Goal: Transaction & Acquisition: Purchase product/service

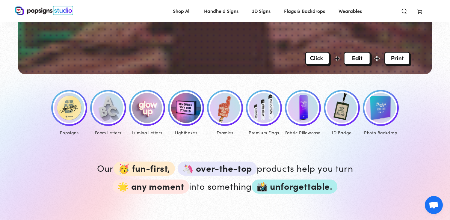
scroll to position [240, 0]
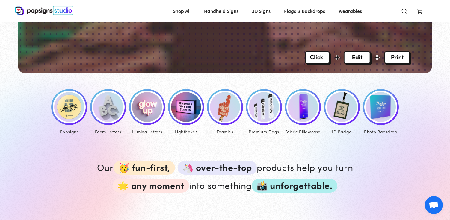
click at [64, 110] on img at bounding box center [69, 107] width 30 height 30
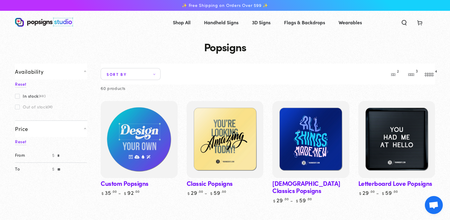
click at [134, 134] on img at bounding box center [139, 139] width 79 height 79
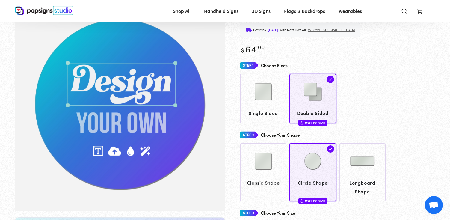
scroll to position [75, 0]
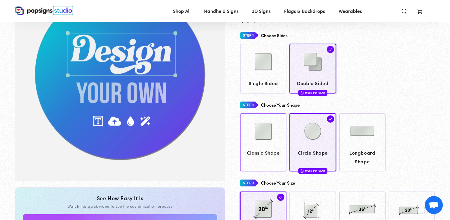
click at [257, 134] on img at bounding box center [264, 131] width 30 height 30
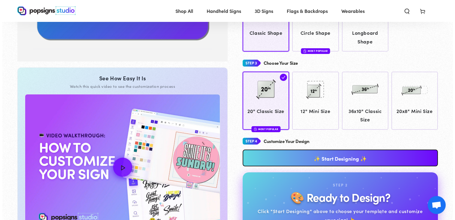
scroll to position [197, 0]
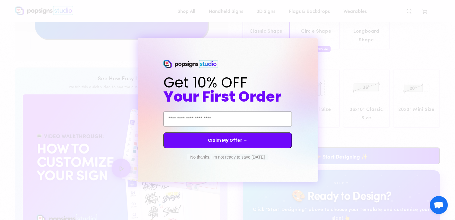
click at [425, 55] on div "Close dialog Get 10% OFF Your First Order Email Address Claim My Offer → No tha…" at bounding box center [227, 110] width 455 height 220
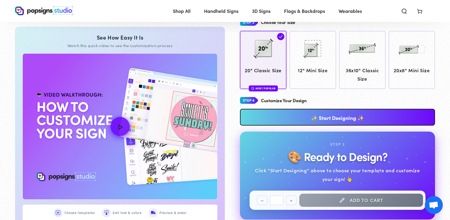
scroll to position [225, 0]
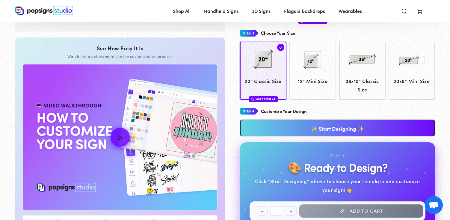
click at [344, 127] on link "✨ Start Designing ✨" at bounding box center [337, 128] width 195 height 17
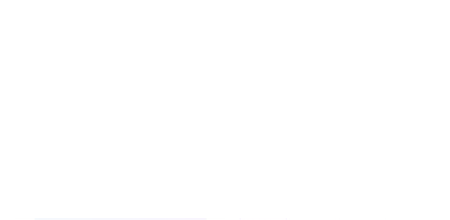
scroll to position [0, 0]
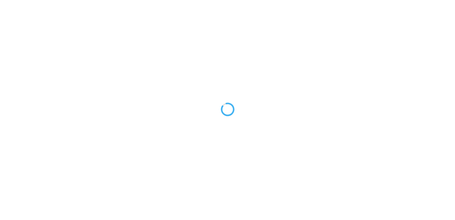
type textarea "An ancient tree with a door leading to a magical world"
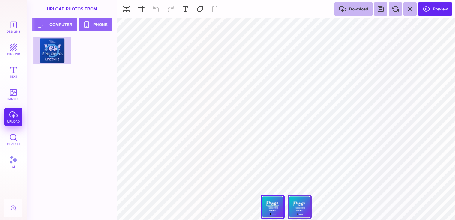
click at [300, 209] on div "Back" at bounding box center [300, 207] width 24 height 24
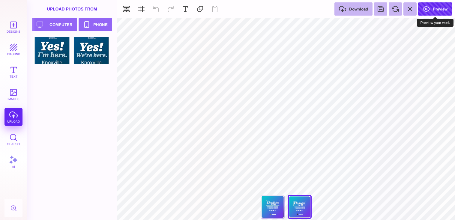
click at [440, 10] on button "Preview" at bounding box center [435, 8] width 34 height 13
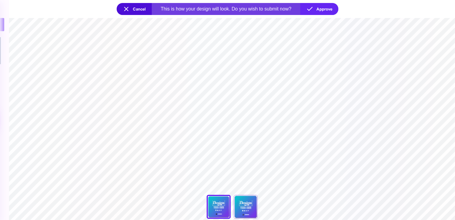
click at [126, 8] on button "Cancel" at bounding box center [134, 9] width 35 height 12
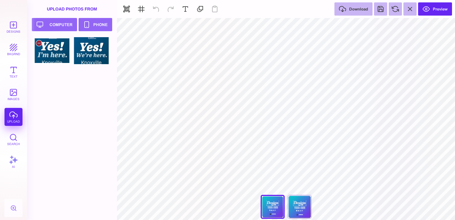
click at [42, 51] on div at bounding box center [52, 50] width 38 height 27
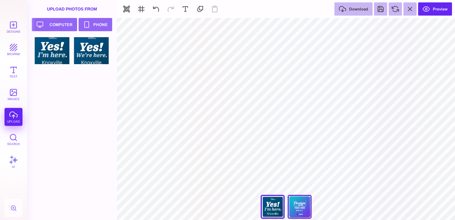
click at [302, 207] on div "Back" at bounding box center [300, 207] width 24 height 24
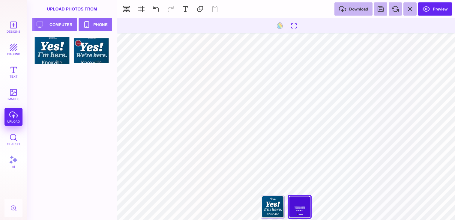
type input "#000000"
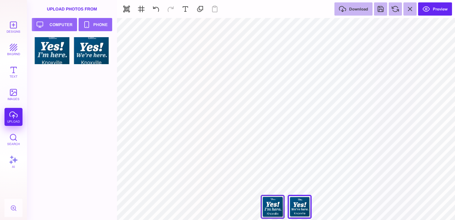
click at [262, 208] on div "Front" at bounding box center [273, 207] width 24 height 24
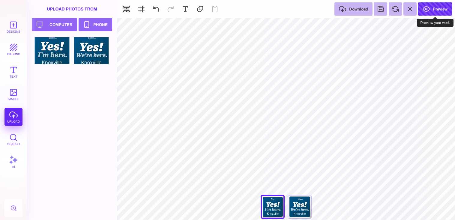
click at [433, 9] on button "Preview" at bounding box center [435, 8] width 34 height 13
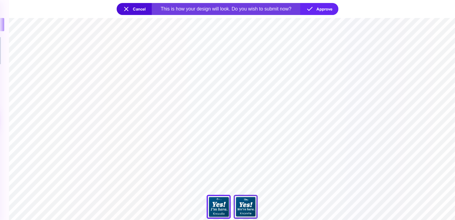
click at [240, 208] on div "Back" at bounding box center [246, 207] width 24 height 24
click at [222, 210] on div "Front" at bounding box center [219, 207] width 24 height 24
click at [122, 8] on button "Cancel" at bounding box center [134, 9] width 35 height 12
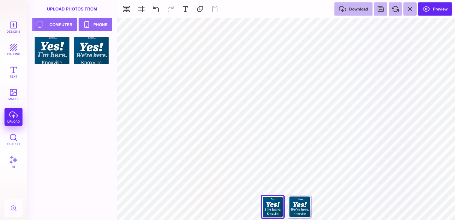
click at [273, 202] on div "***** **** Front Back" at bounding box center [286, 208] width 60 height 27
click at [431, 9] on button "Preview" at bounding box center [435, 8] width 34 height 13
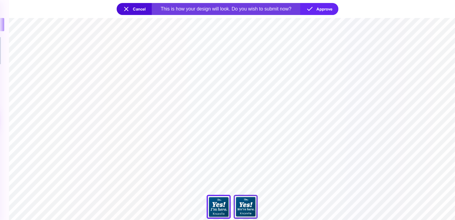
click at [248, 208] on div "Back" at bounding box center [246, 207] width 24 height 24
click at [126, 10] on button "Cancel" at bounding box center [134, 9] width 35 height 12
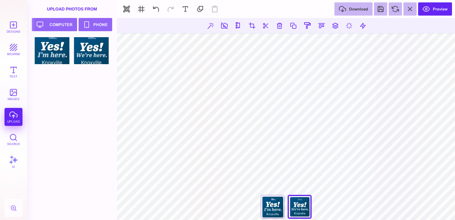
click at [299, 208] on div "***** **** Front Back" at bounding box center [286, 208] width 60 height 27
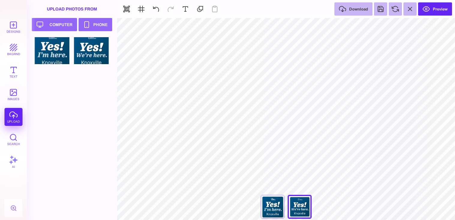
click at [292, 207] on div "***** **** Front Back" at bounding box center [286, 208] width 60 height 27
click at [270, 207] on div "Front" at bounding box center [273, 207] width 24 height 24
click at [300, 206] on div "Back" at bounding box center [300, 207] width 24 height 24
click at [431, 7] on button "Preview" at bounding box center [435, 8] width 34 height 13
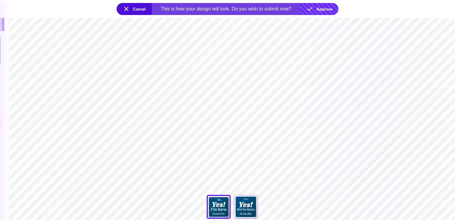
click at [324, 9] on button "Approve" at bounding box center [319, 9] width 38 height 12
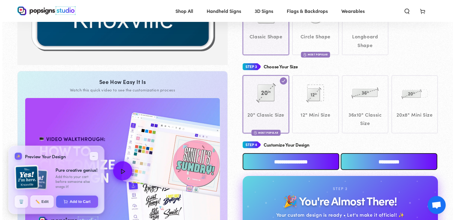
scroll to position [209, 0]
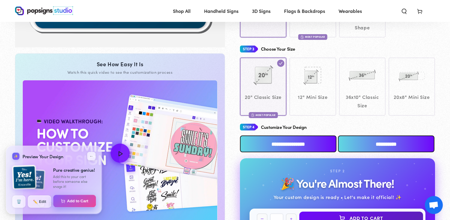
click at [76, 201] on button "Add to Cart" at bounding box center [74, 201] width 43 height 13
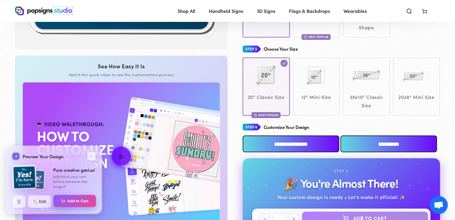
select select "**********"
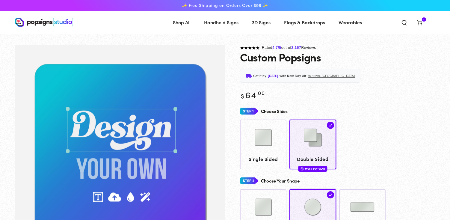
scroll to position [207, 0]
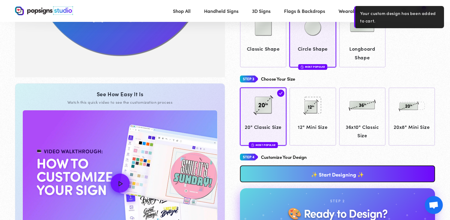
scroll to position [209, 0]
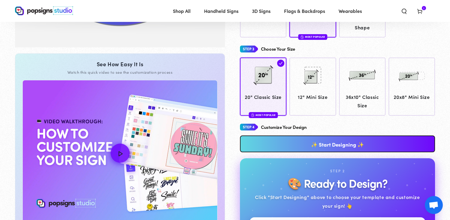
click at [329, 143] on link "✨ Start Designing ✨" at bounding box center [337, 144] width 195 height 17
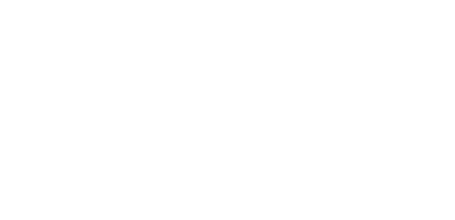
scroll to position [0, 0]
type textarea "An ancient tree with a door leading to a magical world"
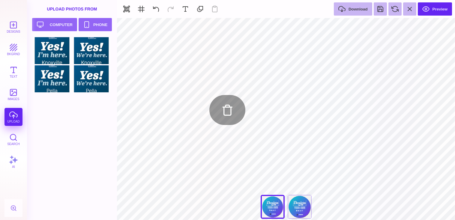
type input "#FFFFFF"
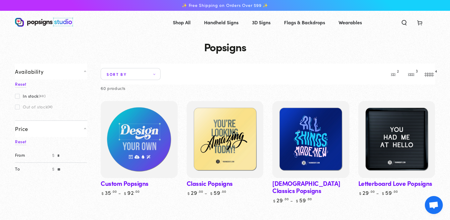
click at [112, 165] on img at bounding box center [139, 139] width 79 height 79
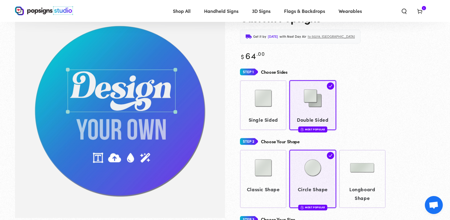
scroll to position [45, 0]
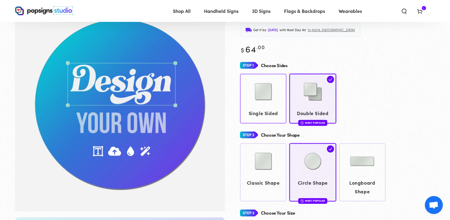
click at [265, 94] on img at bounding box center [264, 92] width 30 height 30
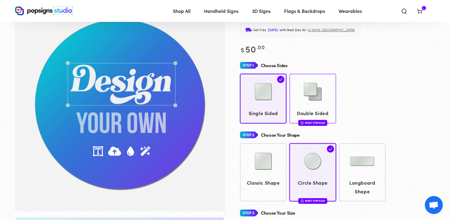
click at [309, 94] on img at bounding box center [313, 92] width 30 height 30
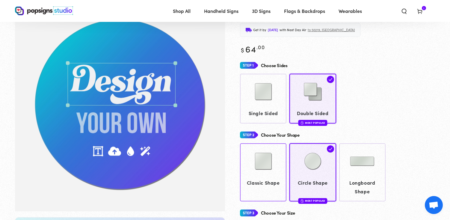
click at [254, 168] on img at bounding box center [264, 161] width 30 height 30
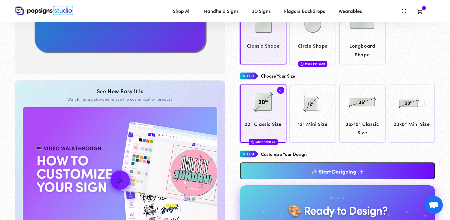
scroll to position [195, 0]
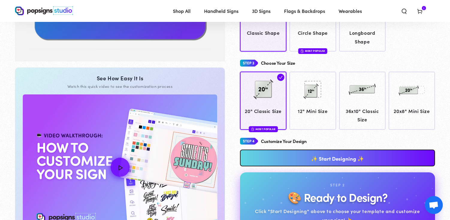
click at [321, 158] on link "✨ Start Designing ✨" at bounding box center [337, 158] width 195 height 17
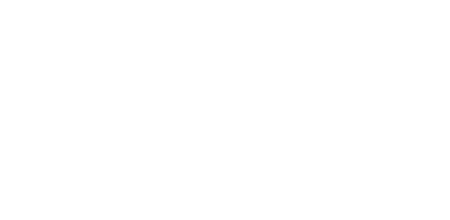
scroll to position [0, 0]
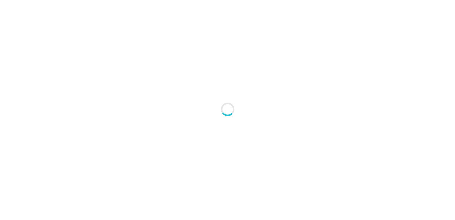
type textarea "An ancient tree with a door leading to a magical world"
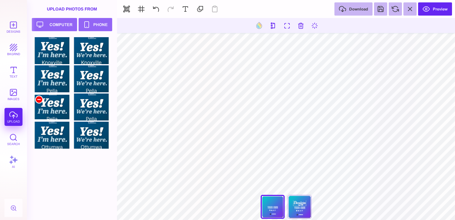
click at [38, 100] on div at bounding box center [38, 99] width 7 height 7
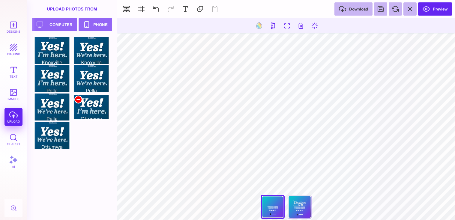
click at [77, 100] on div at bounding box center [78, 99] width 7 height 7
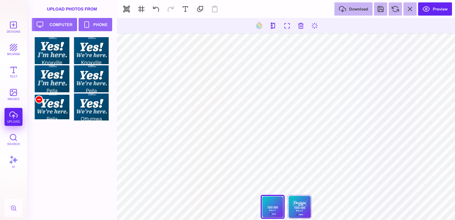
click at [40, 99] on div at bounding box center [38, 99] width 7 height 7
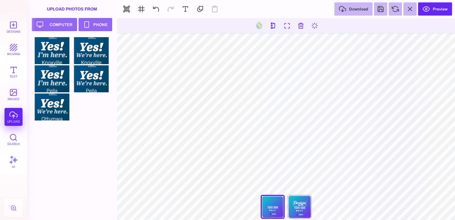
click at [89, 130] on div at bounding box center [74, 128] width 82 height 183
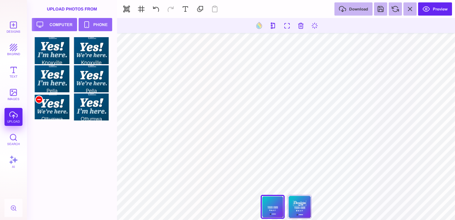
click at [39, 99] on div at bounding box center [38, 99] width 7 height 7
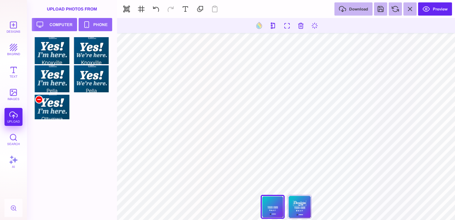
click at [40, 101] on div at bounding box center [38, 99] width 7 height 7
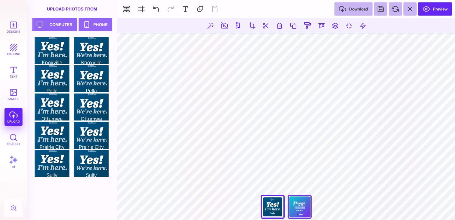
click at [300, 205] on div "Back" at bounding box center [300, 207] width 24 height 24
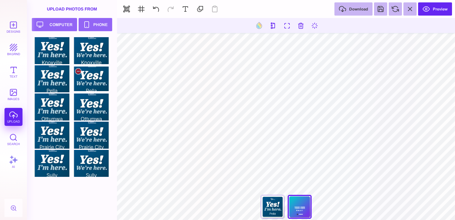
type input "#000000"
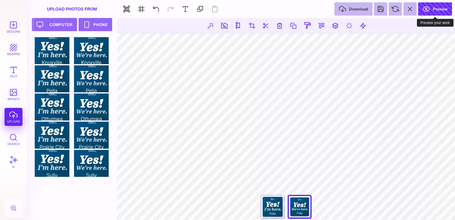
click at [434, 10] on button "Preview" at bounding box center [435, 8] width 34 height 13
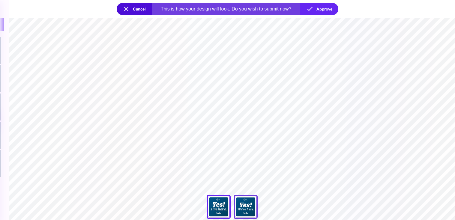
click at [244, 207] on div "Back" at bounding box center [246, 207] width 24 height 24
click at [321, 8] on button "Approve" at bounding box center [319, 9] width 38 height 12
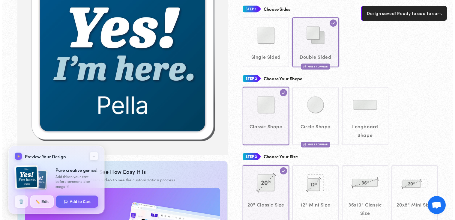
scroll to position [119, 0]
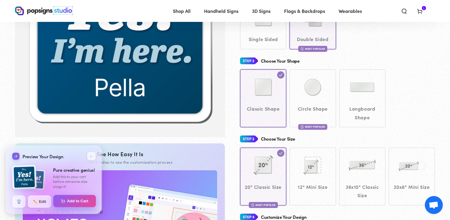
click at [68, 201] on button "Add to Cart" at bounding box center [74, 201] width 43 height 13
select select "**********"
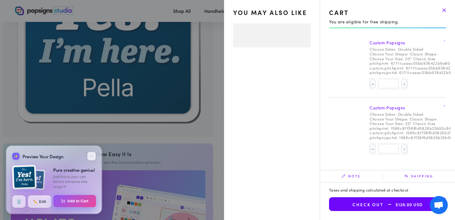
select select "**********"
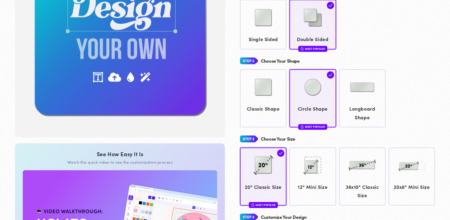
scroll to position [119, 0]
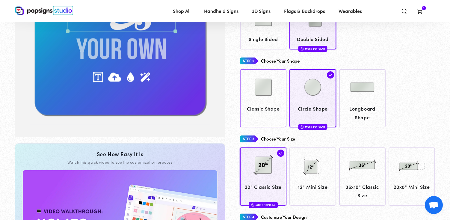
click at [258, 104] on span "Classic Shape" at bounding box center [263, 108] width 41 height 9
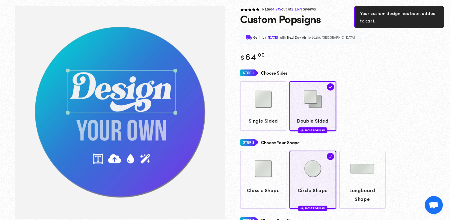
scroll to position [45, 0]
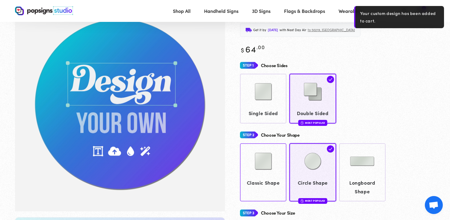
click at [259, 160] on img at bounding box center [264, 161] width 30 height 30
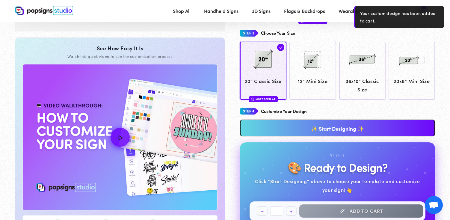
click at [296, 127] on link "✨ Start Designing ✨" at bounding box center [337, 128] width 195 height 17
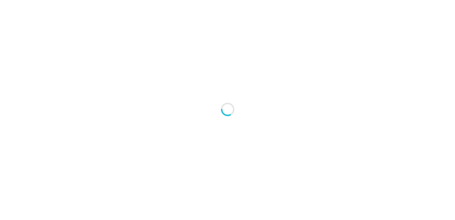
type textarea "An ancient tree with a door leading to a magical world"
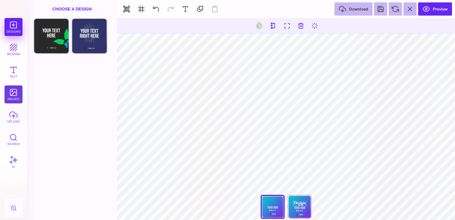
click at [12, 90] on button "images" at bounding box center [13, 94] width 18 height 18
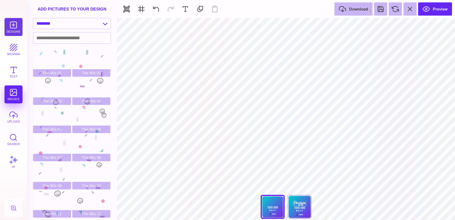
click at [12, 24] on button "Designs" at bounding box center [13, 27] width 18 height 18
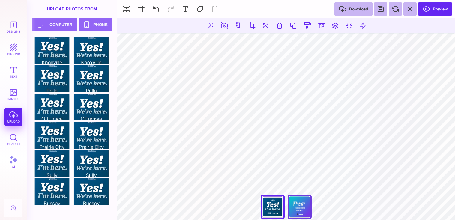
click at [301, 207] on div "Back" at bounding box center [300, 207] width 24 height 24
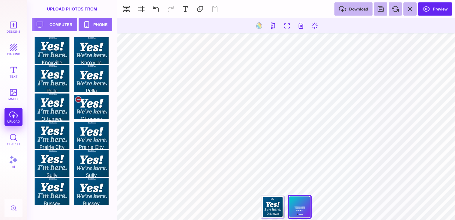
type input "#000000"
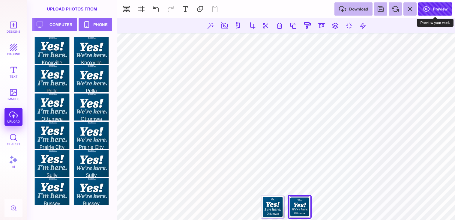
click at [433, 10] on button "Preview" at bounding box center [435, 8] width 34 height 13
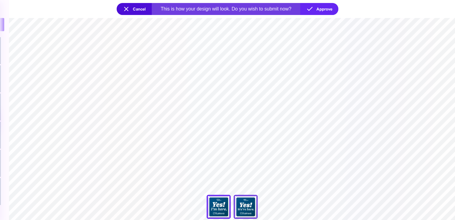
click at [246, 208] on div "Back" at bounding box center [246, 207] width 24 height 24
click at [324, 8] on button "Approve" at bounding box center [319, 9] width 38 height 12
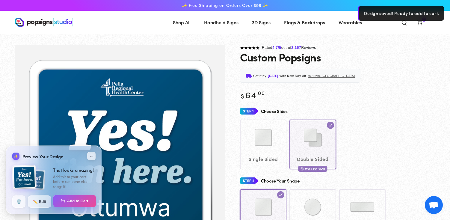
click at [74, 201] on button "Add to Cart" at bounding box center [74, 201] width 43 height 13
select select "**********"
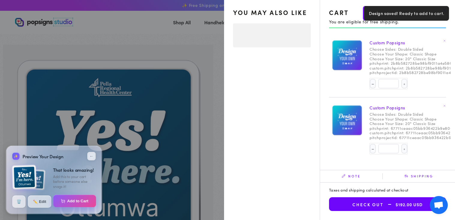
select select "**********"
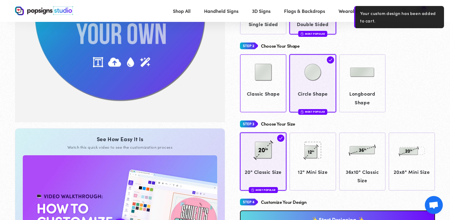
click at [264, 77] on img at bounding box center [264, 72] width 30 height 30
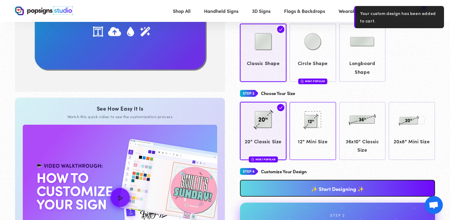
scroll to position [165, 0]
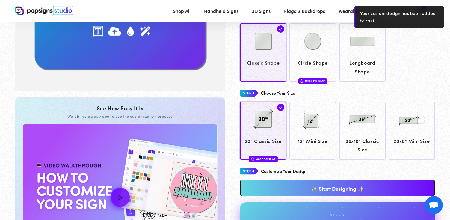
click at [312, 191] on link "✨ Start Designing ✨" at bounding box center [337, 188] width 195 height 17
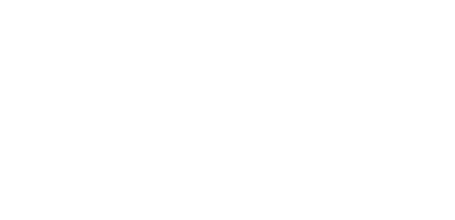
scroll to position [0, 0]
type textarea "An ancient tree with a door leading to a magical world"
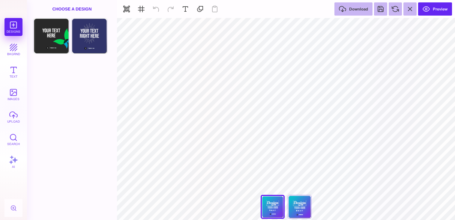
click at [69, 10] on div "Choose A Design" at bounding box center [72, 9] width 90 height 18
click at [58, 73] on div "Front Choose Design Back Choose Design" at bounding box center [72, 119] width 90 height 202
click at [50, 61] on div "Front Choose Design Back Choose Design" at bounding box center [72, 119] width 90 height 202
click at [41, 75] on div "Front Choose Design Back Choose Design" at bounding box center [72, 119] width 90 height 202
click at [15, 94] on button "images" at bounding box center [13, 94] width 18 height 18
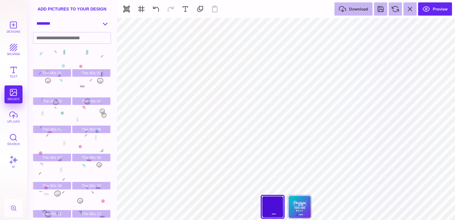
click at [100, 23] on select "**********" at bounding box center [71, 23] width 77 height 10
click at [11, 26] on button "Designs" at bounding box center [13, 27] width 18 height 18
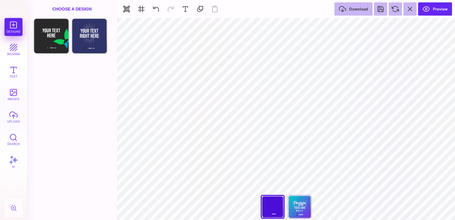
scroll to position [15, 0]
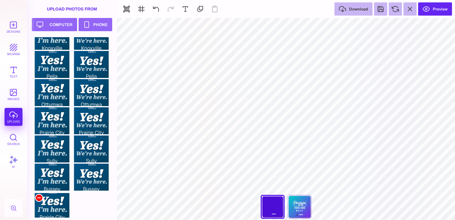
click at [39, 197] on div at bounding box center [38, 197] width 7 height 7
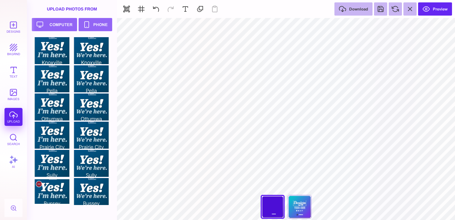
scroll to position [0, 0]
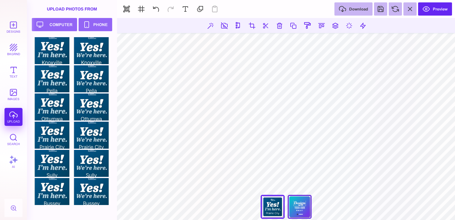
click at [297, 210] on div "Back" at bounding box center [300, 207] width 24 height 24
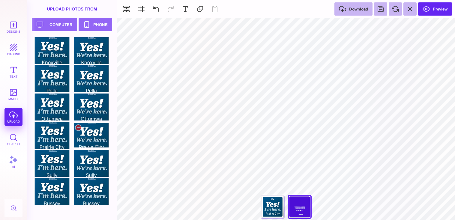
type input "#000000"
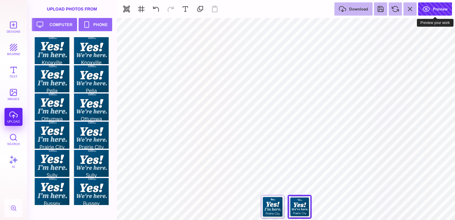
click at [437, 9] on button "Preview" at bounding box center [435, 8] width 34 height 13
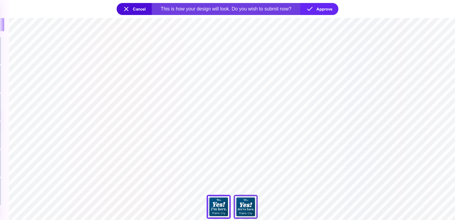
click at [246, 206] on div "Back" at bounding box center [246, 207] width 24 height 24
click at [321, 8] on button "Approve" at bounding box center [319, 9] width 38 height 12
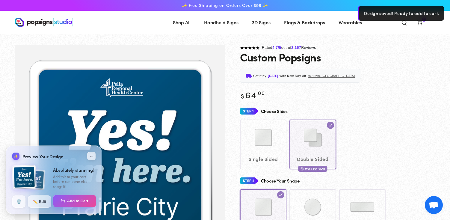
click at [75, 201] on button "Add to Cart" at bounding box center [74, 201] width 43 height 13
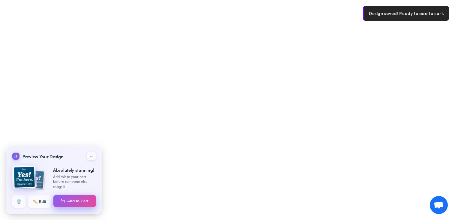
select select "**********"
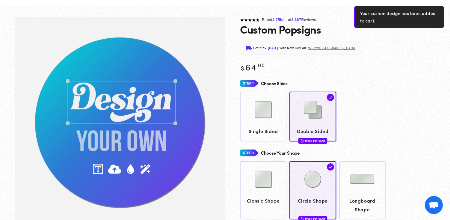
scroll to position [45, 0]
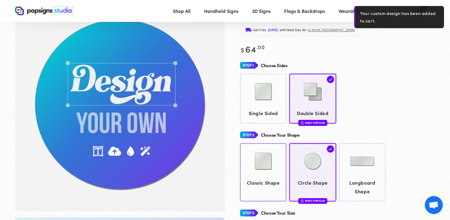
click at [264, 168] on img at bounding box center [264, 161] width 30 height 30
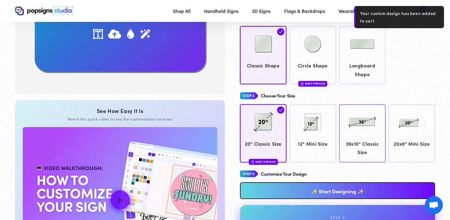
scroll to position [165, 0]
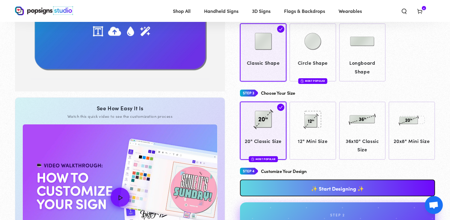
click at [316, 188] on link "✨ Start Designing ✨" at bounding box center [337, 188] width 195 height 17
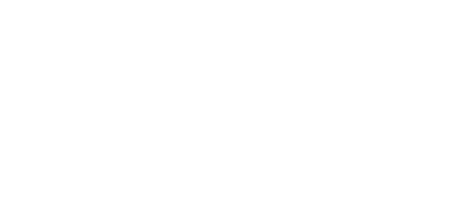
scroll to position [0, 0]
type textarea "An ancient tree with a door leading to a magical world"
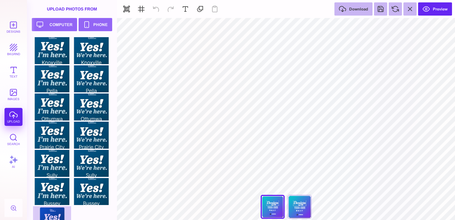
scroll to position [15, 0]
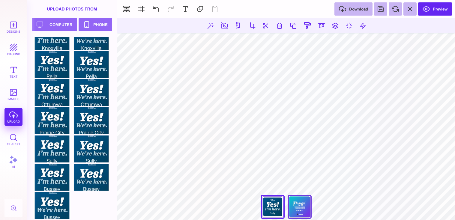
click at [299, 207] on div "Back" at bounding box center [300, 207] width 24 height 24
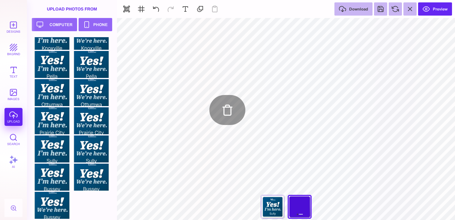
type input "#000000"
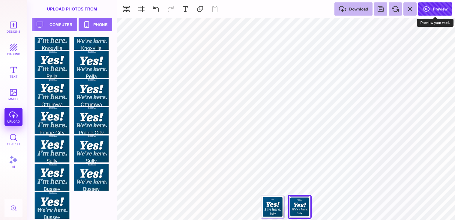
click at [439, 7] on button "Preview" at bounding box center [435, 8] width 34 height 13
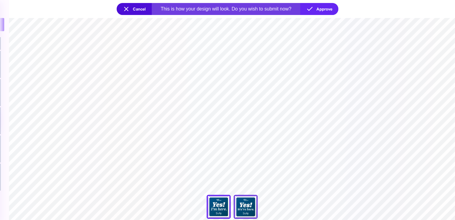
click at [248, 207] on div "Back" at bounding box center [246, 207] width 24 height 24
click at [321, 8] on button "Approve" at bounding box center [319, 9] width 38 height 12
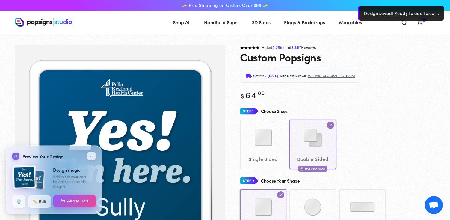
click at [73, 201] on button "Add to Cart" at bounding box center [74, 201] width 43 height 13
select select "**********"
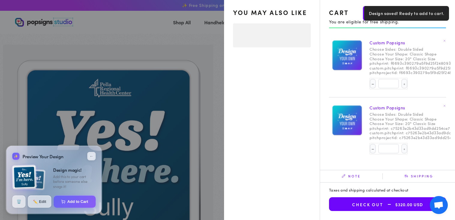
select select "**********"
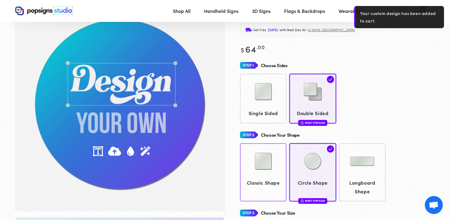
click at [268, 167] on img at bounding box center [264, 161] width 30 height 30
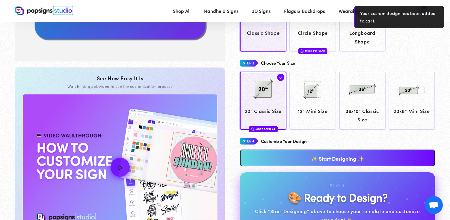
click at [300, 155] on link "✨ Start Designing ✨" at bounding box center [337, 158] width 195 height 17
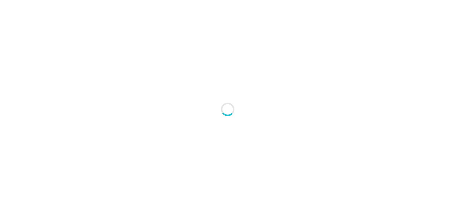
type textarea "An ancient tree with a door leading to a magical world"
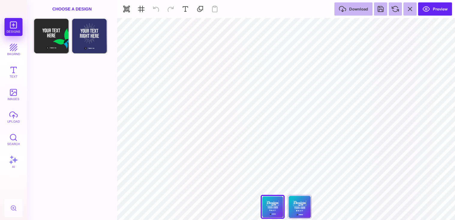
scroll to position [15, 0]
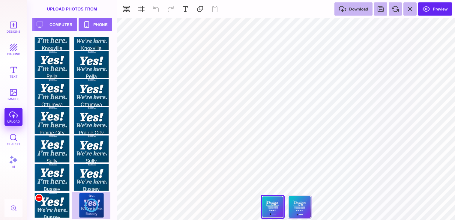
click at [39, 198] on div at bounding box center [38, 197] width 7 height 7
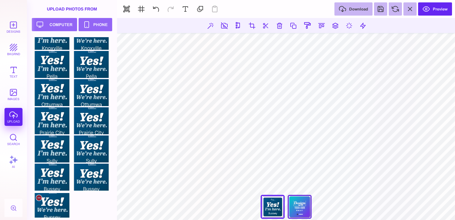
click at [303, 206] on div "Back" at bounding box center [300, 207] width 24 height 24
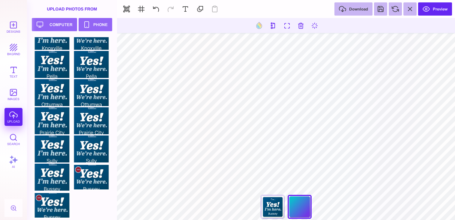
type input "#000000"
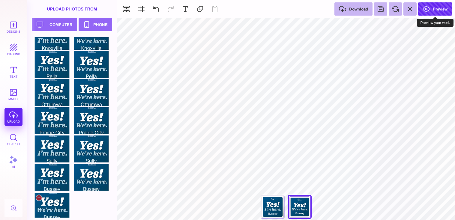
click at [435, 7] on button "Preview" at bounding box center [435, 8] width 34 height 13
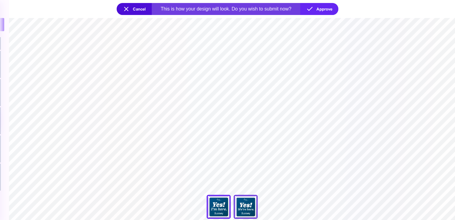
click at [245, 206] on div "Back" at bounding box center [246, 207] width 24 height 24
click at [314, 9] on button "Approve" at bounding box center [319, 9] width 38 height 12
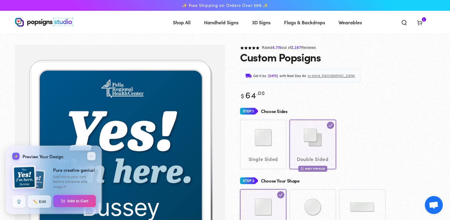
click at [74, 200] on button "Add to Cart" at bounding box center [74, 201] width 43 height 13
select select "**********"
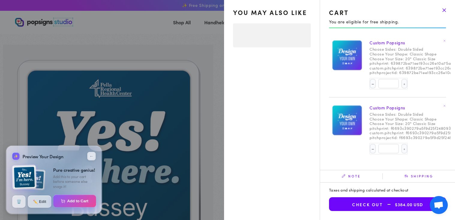
select select "**********"
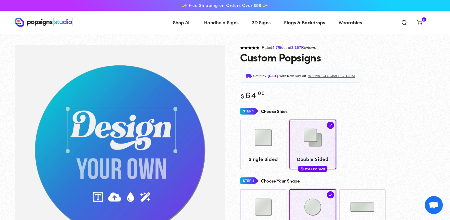
click at [421, 22] on icon at bounding box center [420, 22] width 6 height 6
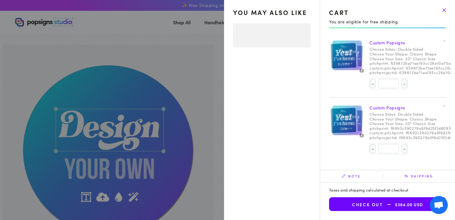
select select "**********"
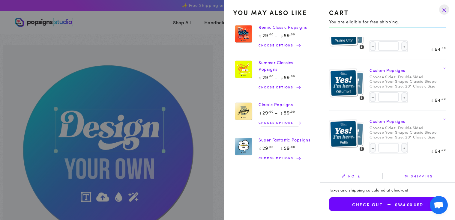
scroll to position [150, 0]
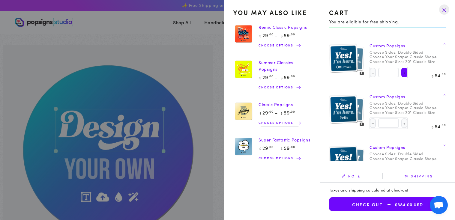
click at [401, 73] on button "Increase quantity for Custom Popsigns" at bounding box center [404, 73] width 6 height 10
type input "*"
select select "**********"
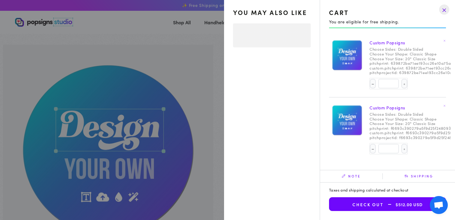
select select "**********"
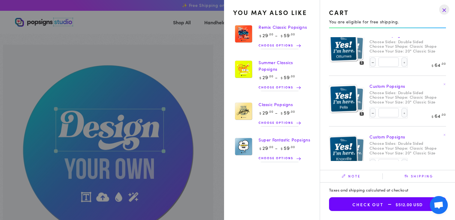
scroll to position [170, 0]
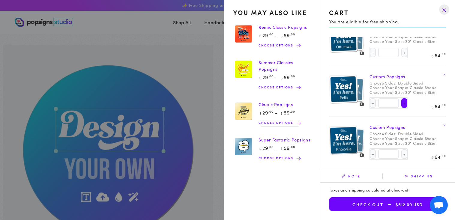
click at [401, 103] on button "Increase quantity for Custom Popsigns" at bounding box center [404, 103] width 6 height 10
type input "*"
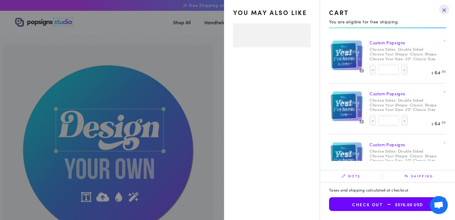
select select "**********"
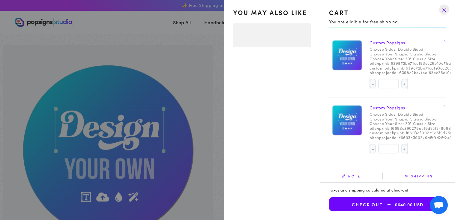
select select "**********"
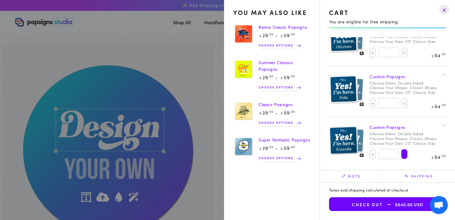
click at [401, 153] on button "Increase quantity for Custom Popsigns" at bounding box center [404, 154] width 6 height 10
type input "*"
select select "**********"
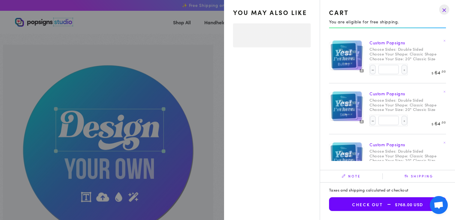
select select "**********"
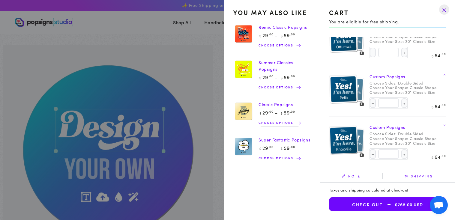
click at [365, 206] on button "Check out $768.00 USD" at bounding box center [387, 204] width 117 height 14
